Goal: Task Accomplishment & Management: Manage account settings

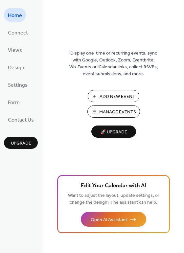
drag, startPoint x: 107, startPoint y: 112, endPoint x: 113, endPoint y: 109, distance: 6.5
click at [108, 112] on span "Manage Events" at bounding box center [117, 112] width 37 height 7
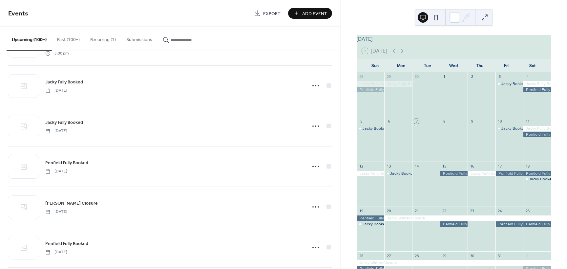
scroll to position [6251, 0]
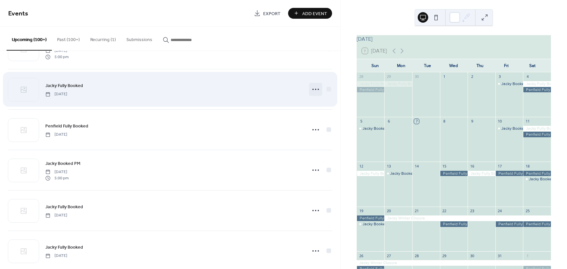
click at [312, 90] on icon at bounding box center [316, 89] width 11 height 11
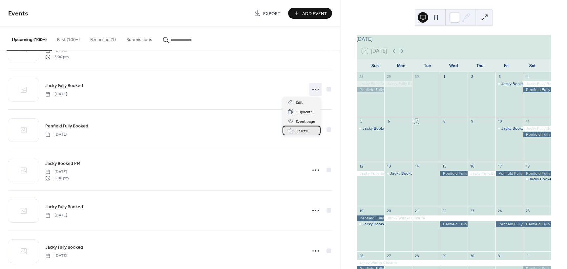
click at [302, 132] on span "Delete" at bounding box center [302, 131] width 12 height 7
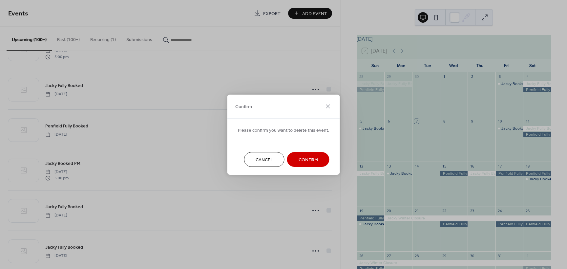
click at [314, 161] on span "Confirm" at bounding box center [308, 159] width 19 height 7
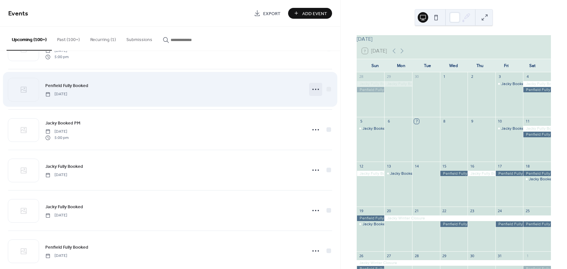
click at [315, 89] on icon at bounding box center [316, 89] width 11 height 11
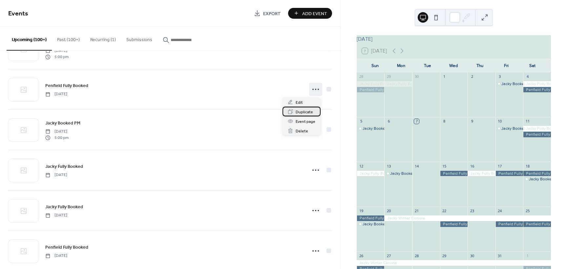
click at [316, 111] on div "Duplicate" at bounding box center [302, 112] width 38 height 10
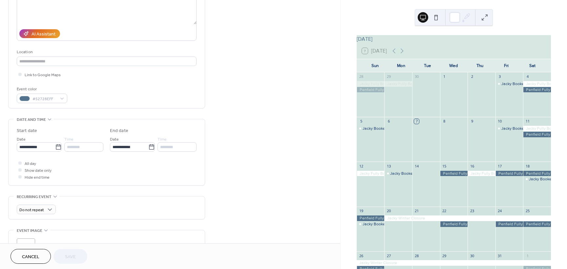
scroll to position [99, 0]
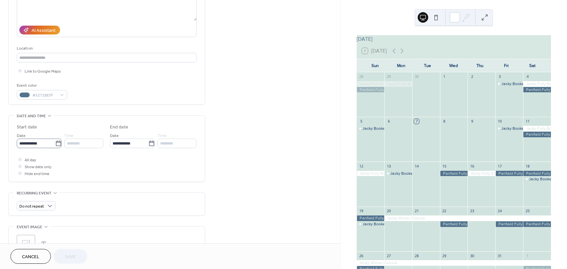
click at [57, 146] on icon at bounding box center [58, 143] width 7 height 7
click at [55, 146] on input "**********" at bounding box center [36, 144] width 38 height 10
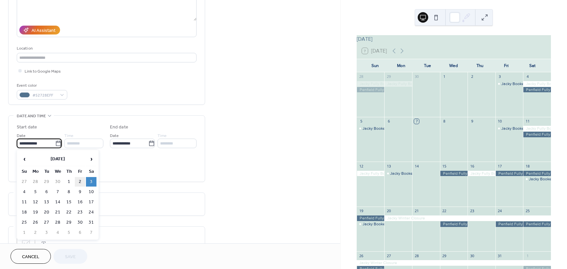
click at [82, 182] on td "2" at bounding box center [80, 182] width 11 height 10
type input "**********"
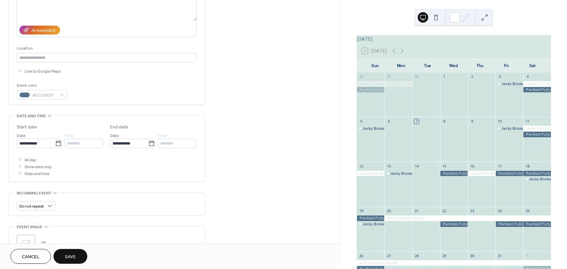
click at [73, 251] on button "Save" at bounding box center [71, 256] width 34 height 15
